Goal: Information Seeking & Learning: Learn about a topic

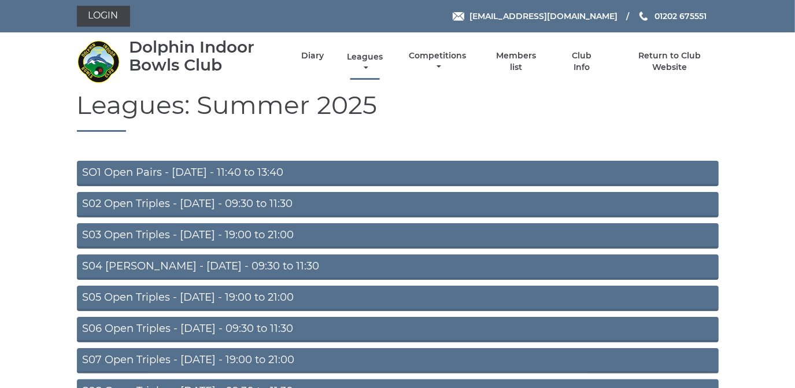
click at [358, 56] on link "Leagues" at bounding box center [365, 62] width 42 height 23
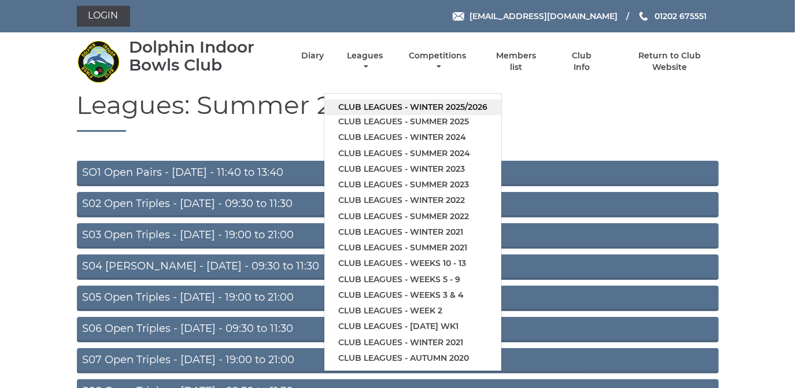
click at [368, 108] on link "Club leagues - Winter 2025/2026" at bounding box center [413, 108] width 177 height 16
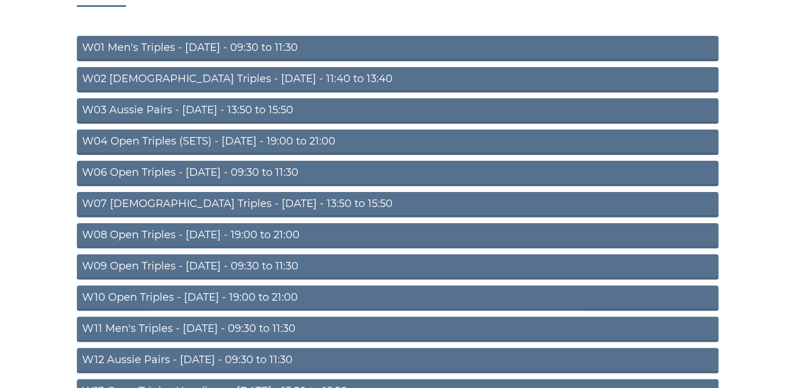
scroll to position [157, 0]
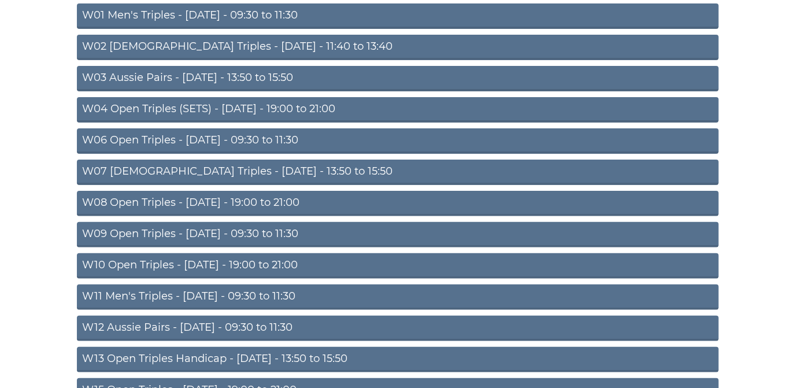
click at [242, 198] on link "W08 Open Triples - [DATE] - 19:00 to 21:00" at bounding box center [398, 203] width 642 height 25
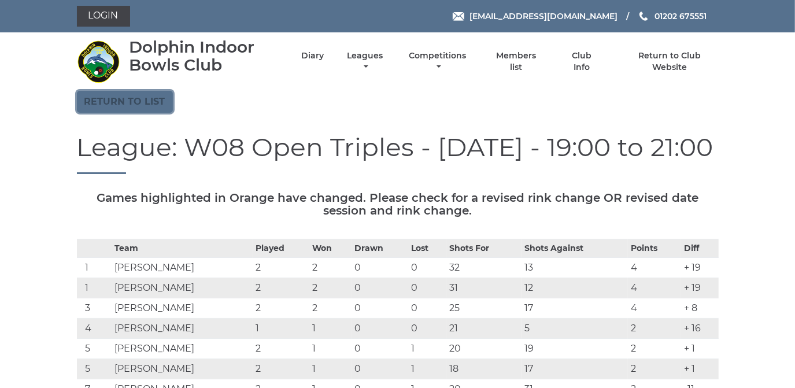
click at [127, 97] on link "Return to list" at bounding box center [125, 102] width 96 height 22
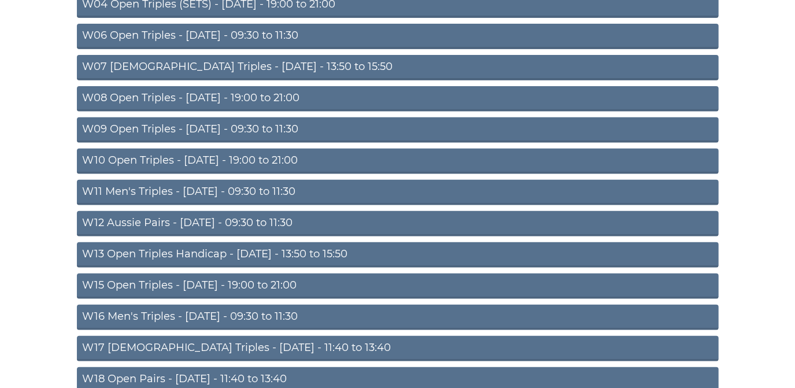
scroll to position [263, 0]
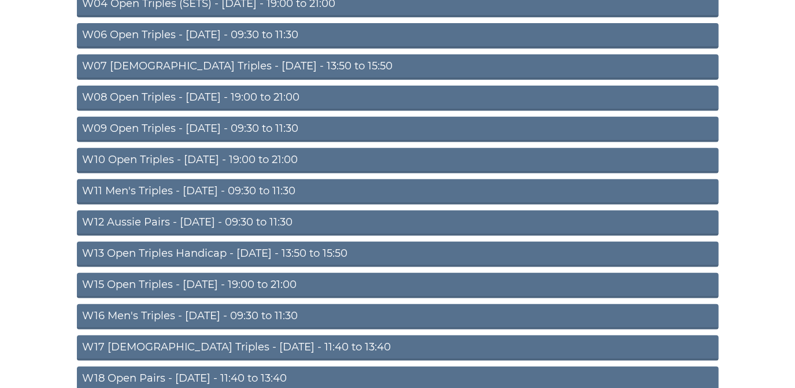
click at [282, 157] on link "W10 Open Triples - [DATE] - 19:00 to 21:00" at bounding box center [398, 160] width 642 height 25
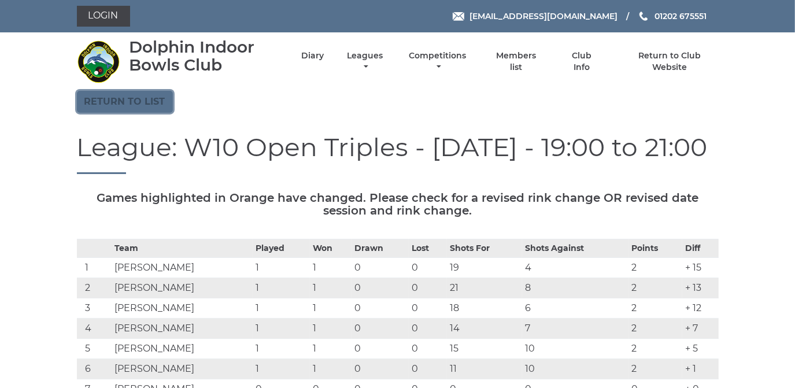
click at [121, 96] on link "Return to list" at bounding box center [125, 102] width 96 height 22
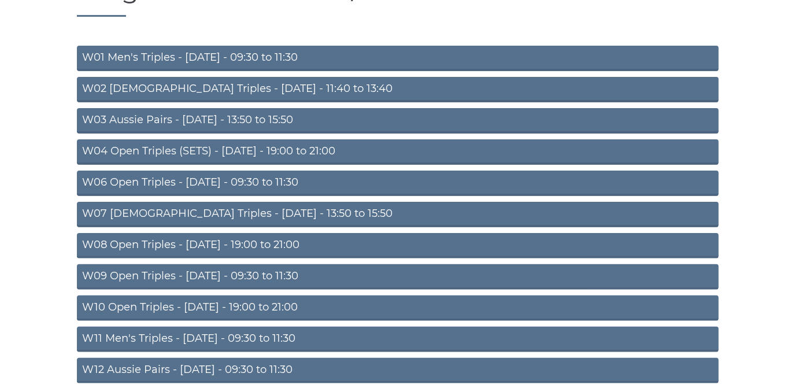
scroll to position [157, 0]
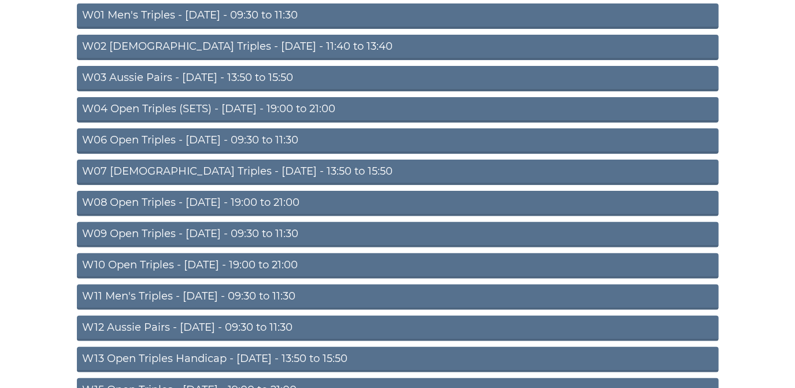
click at [259, 202] on link "W08 Open Triples - Tuesday - 19:00 to 21:00" at bounding box center [398, 203] width 642 height 25
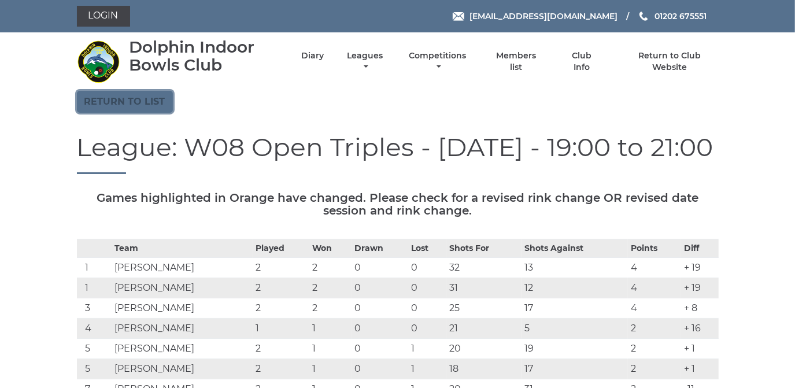
click at [148, 102] on link "Return to list" at bounding box center [125, 102] width 96 height 22
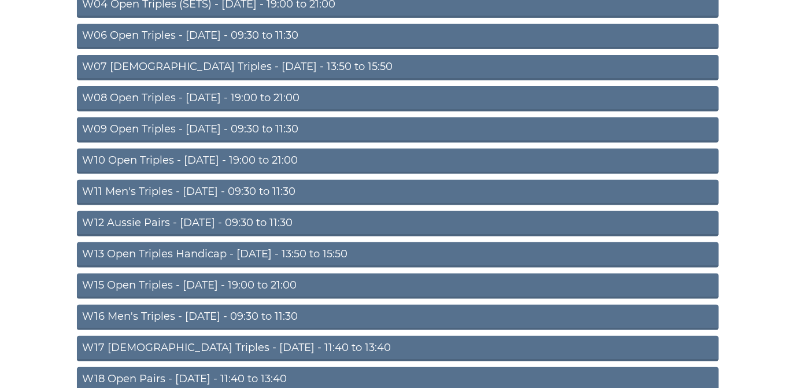
scroll to position [263, 0]
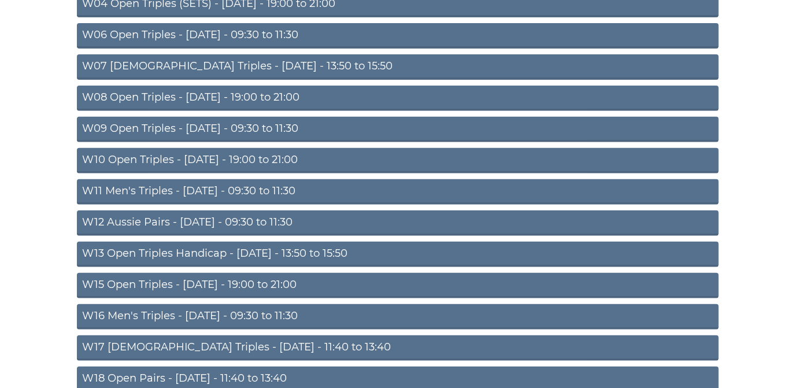
click at [234, 159] on link "W10 Open Triples - [DATE] - 19:00 to 21:00" at bounding box center [398, 160] width 642 height 25
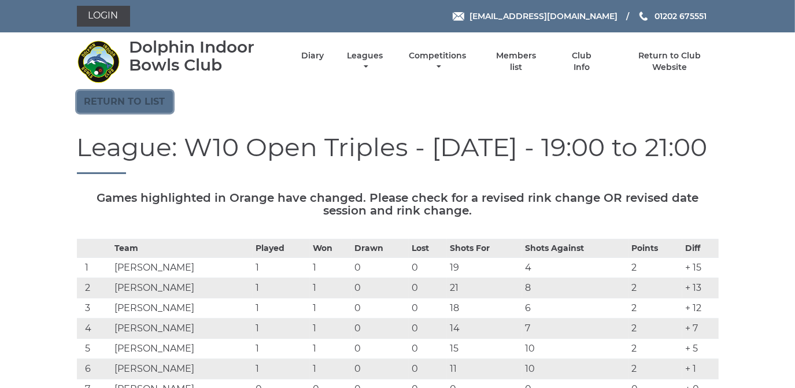
click at [135, 98] on link "Return to list" at bounding box center [125, 102] width 96 height 22
